Goal: Navigation & Orientation: Go to known website

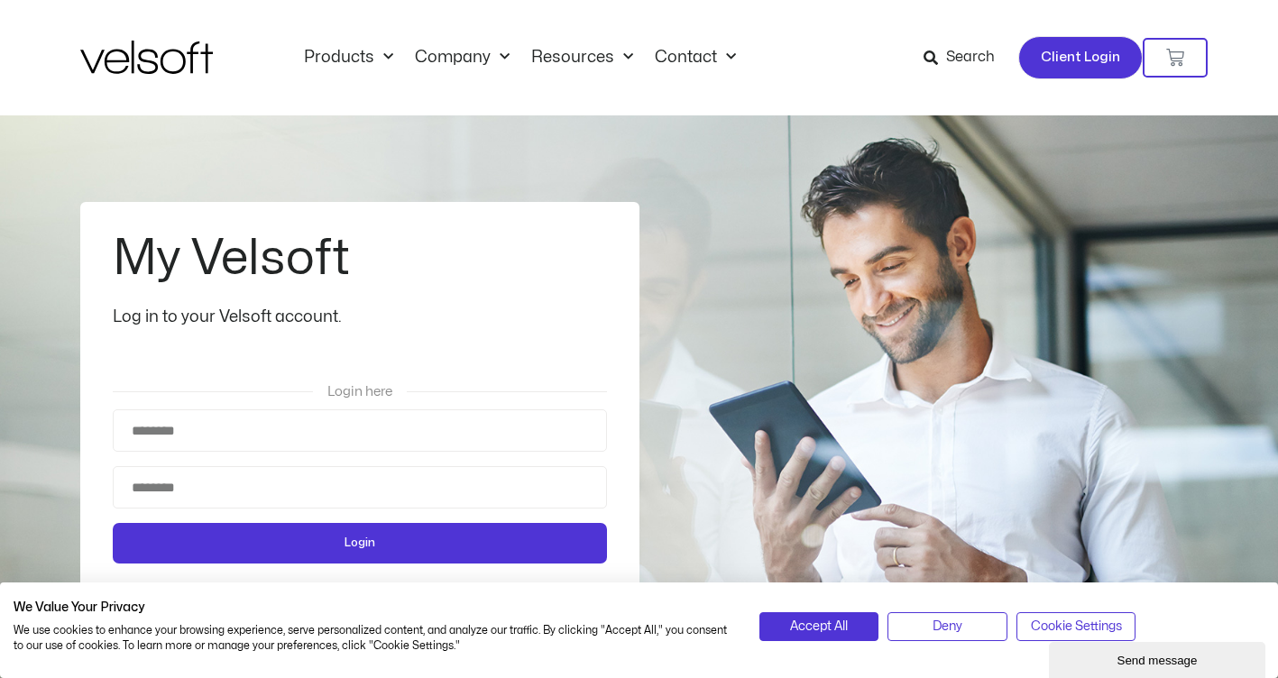
click at [1083, 60] on span "Client Login" at bounding box center [1080, 57] width 79 height 23
click at [1074, 58] on span "Client Login" at bounding box center [1080, 57] width 79 height 23
click at [1073, 58] on span "Client Login" at bounding box center [1080, 57] width 79 height 23
